Goal: Information Seeking & Learning: Learn about a topic

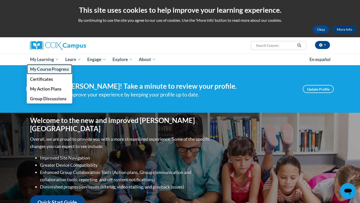
click at [47, 69] on span "My Course Progress" at bounding box center [49, 69] width 39 height 5
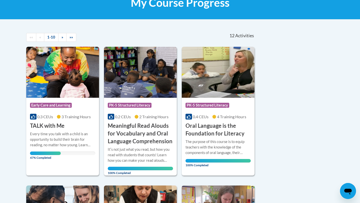
scroll to position [100, 0]
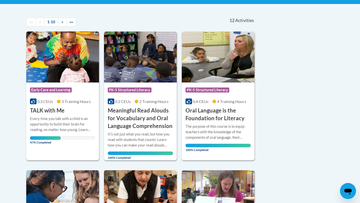
click at [85, 105] on div "Course Category: Early Care and Learning 0.3 CEUs 3 Training Hours COURSE TALK …" at bounding box center [62, 99] width 73 height 32
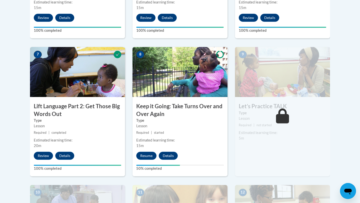
scroll to position [390, 0]
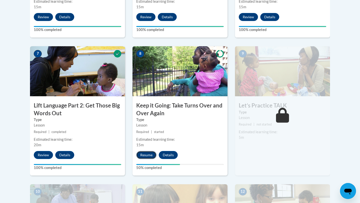
click at [141, 154] on button "Resume" at bounding box center [146, 155] width 20 height 8
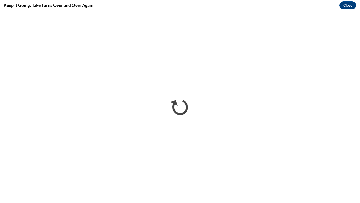
scroll to position [0, 0]
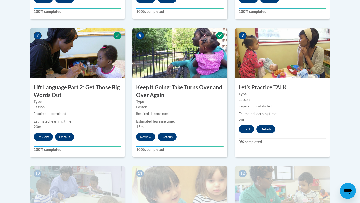
scroll to position [410, 0]
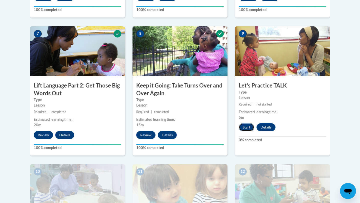
click at [250, 129] on button "Start" at bounding box center [247, 127] width 16 height 8
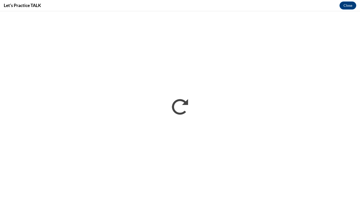
scroll to position [0, 0]
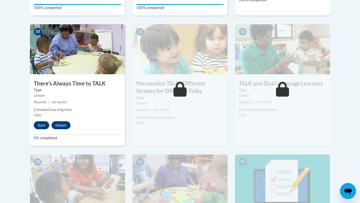
scroll to position [561, 0]
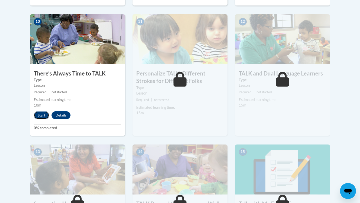
click at [40, 115] on button "Start" at bounding box center [42, 115] width 16 height 8
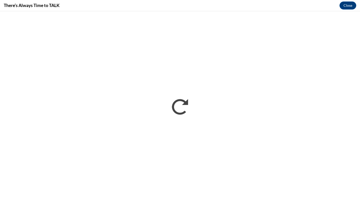
scroll to position [0, 0]
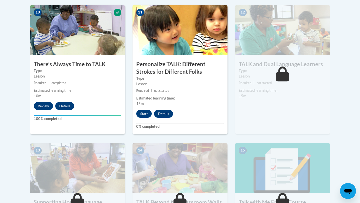
scroll to position [571, 0]
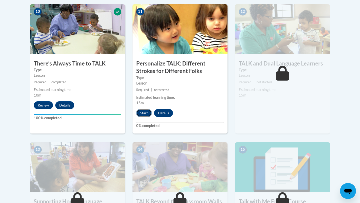
click at [141, 114] on button "Start" at bounding box center [144, 113] width 16 height 8
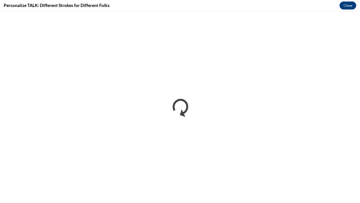
scroll to position [0, 0]
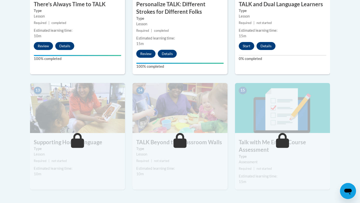
scroll to position [631, 0]
